Goal: Transaction & Acquisition: Purchase product/service

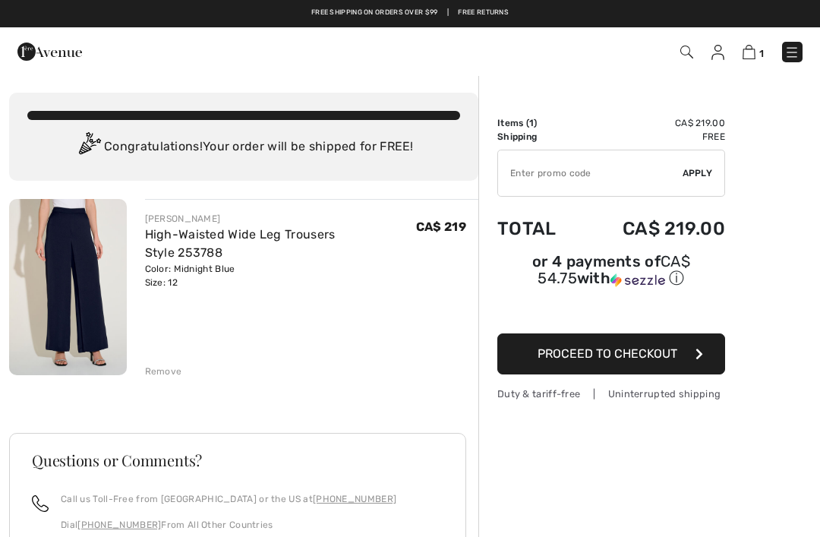
click at [150, 365] on div "Remove" at bounding box center [163, 371] width 37 height 14
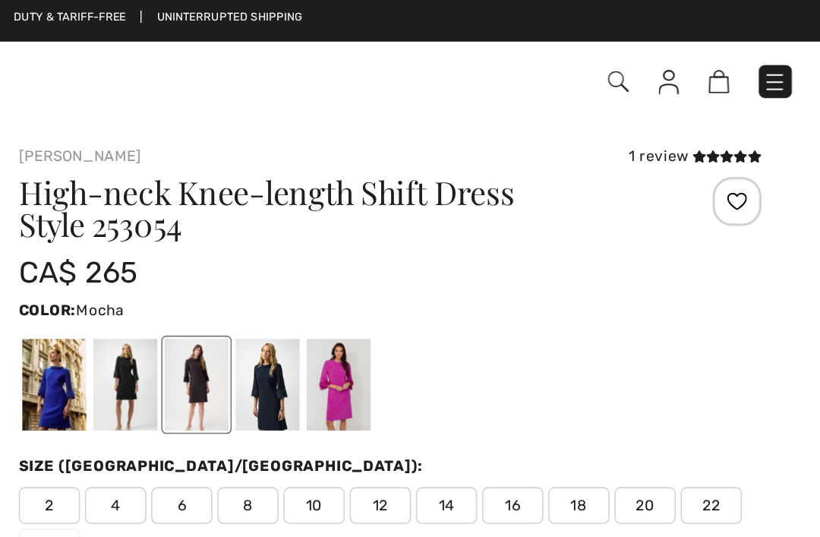
click at [458, 238] on div at bounding box center [477, 239] width 39 height 57
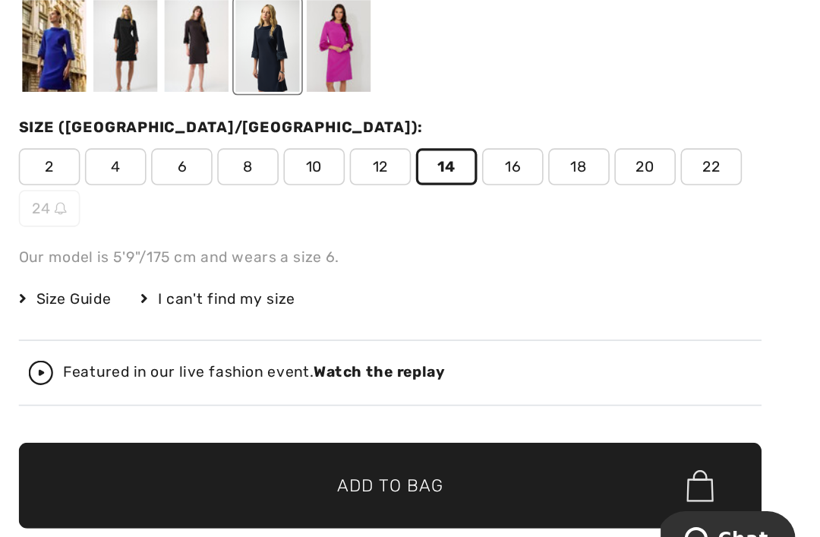
scroll to position [39, 0]
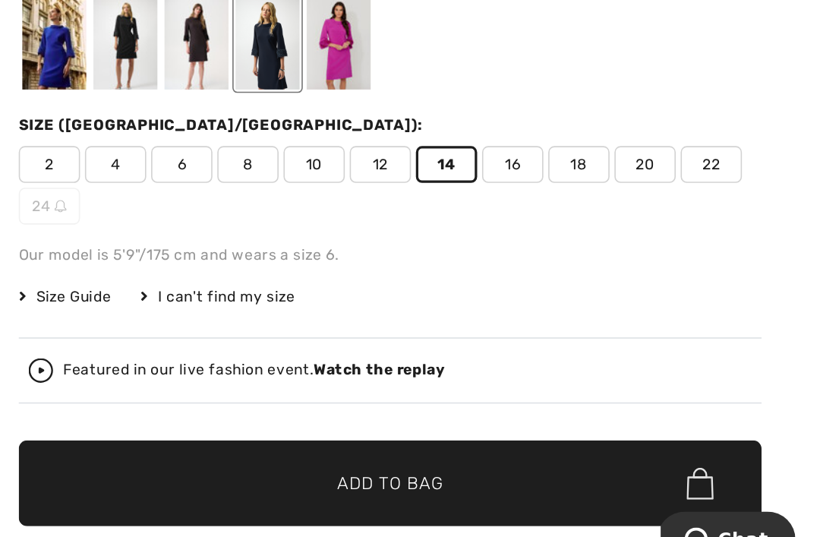
click at [521, 466] on span "Add to Bag" at bounding box center [553, 474] width 65 height 16
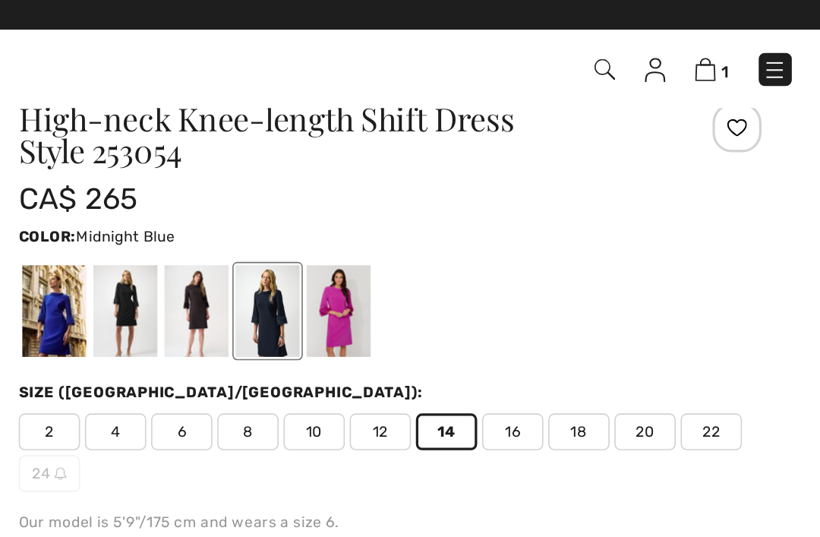
scroll to position [0, 0]
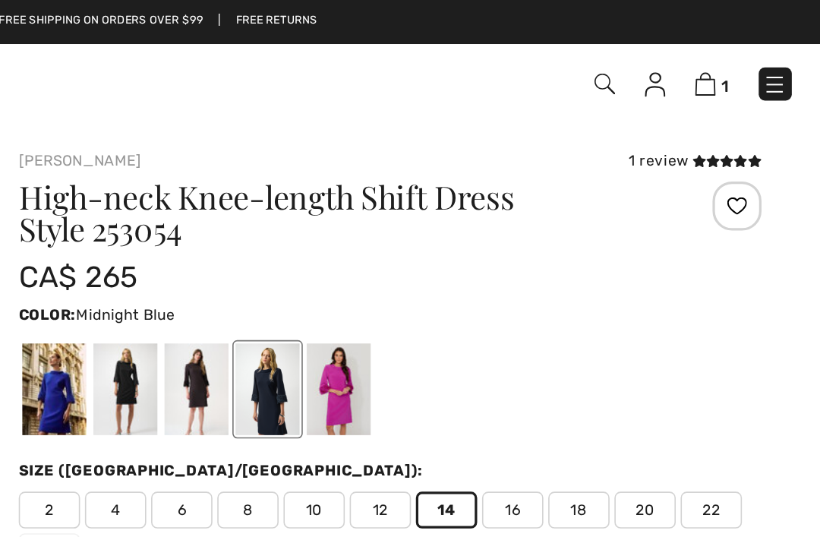
click at [742, 51] on img at bounding box center [748, 52] width 13 height 14
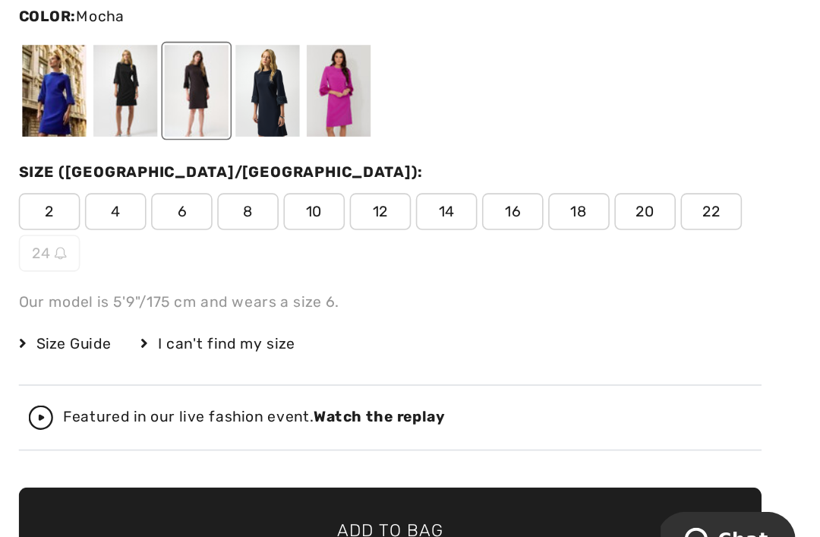
scroll to position [14, 0]
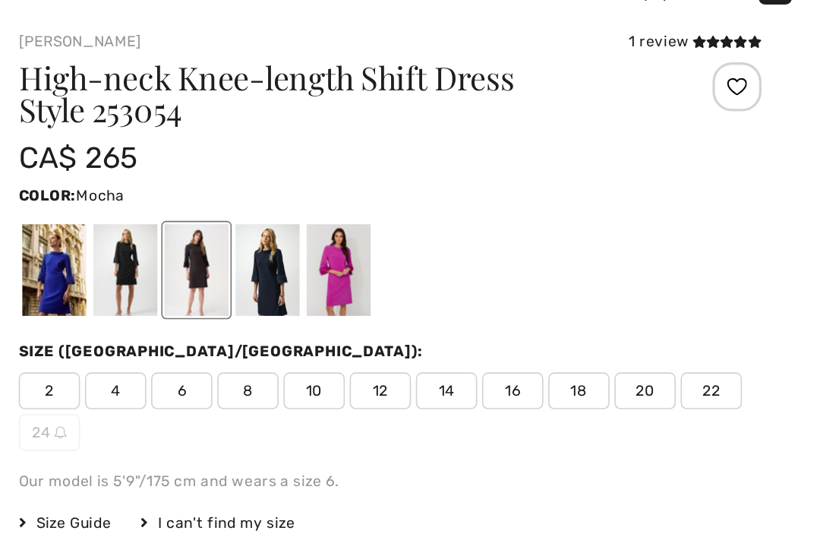
click at [414, 198] on div at bounding box center [433, 226] width 39 height 57
click at [458, 198] on div at bounding box center [477, 226] width 39 height 57
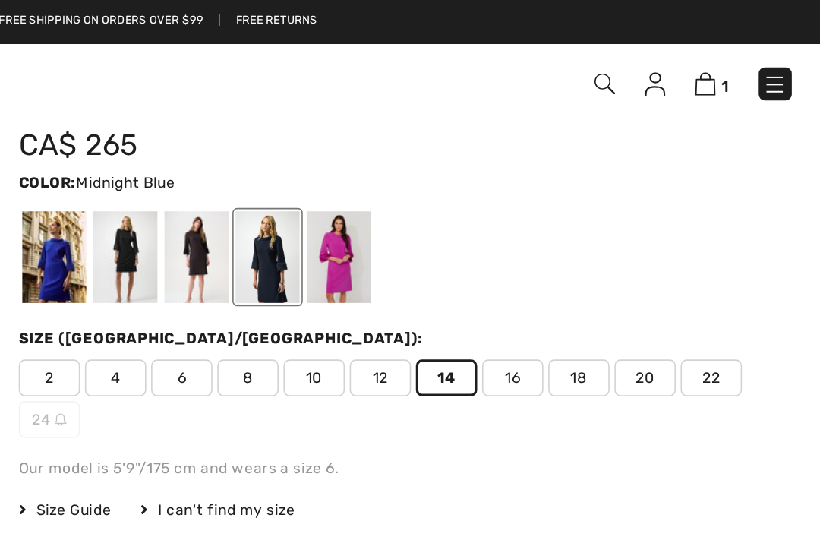
scroll to position [0, 0]
